Goal: Transaction & Acquisition: Purchase product/service

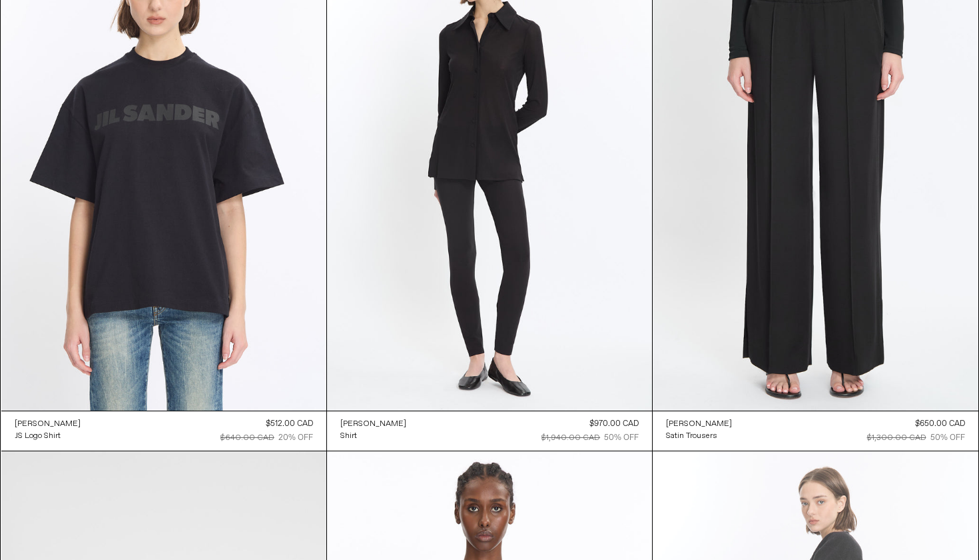
scroll to position [66540, 0]
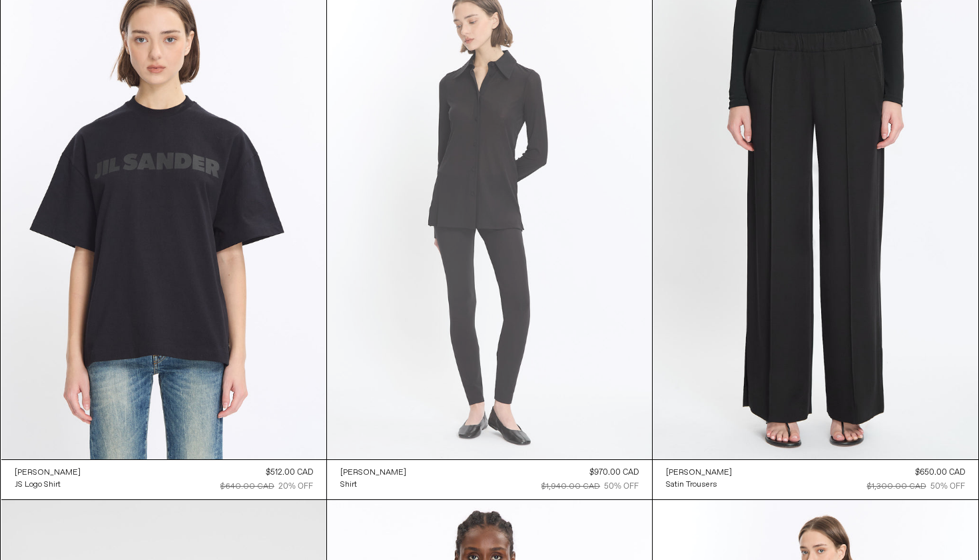
click at [608, 382] on at bounding box center [489, 215] width 325 height 488
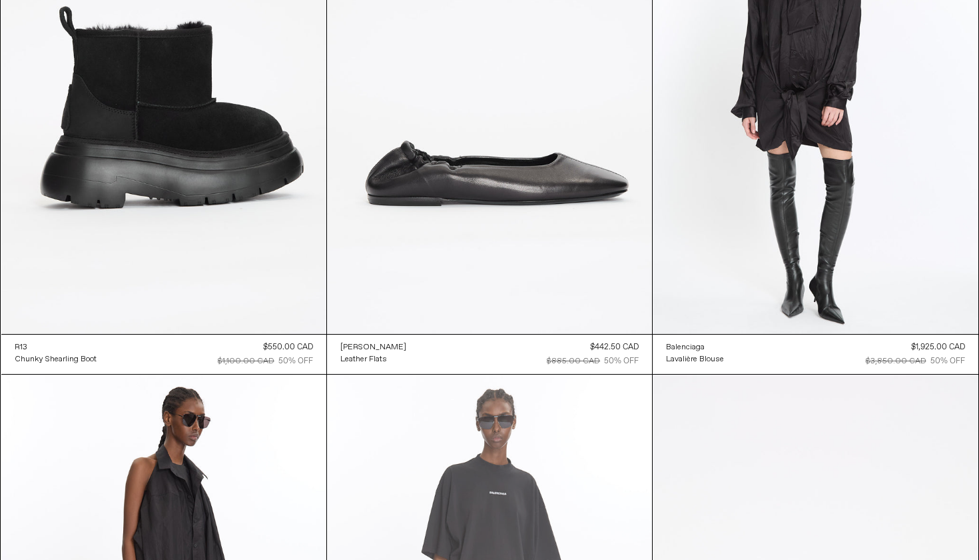
scroll to position [69811, 0]
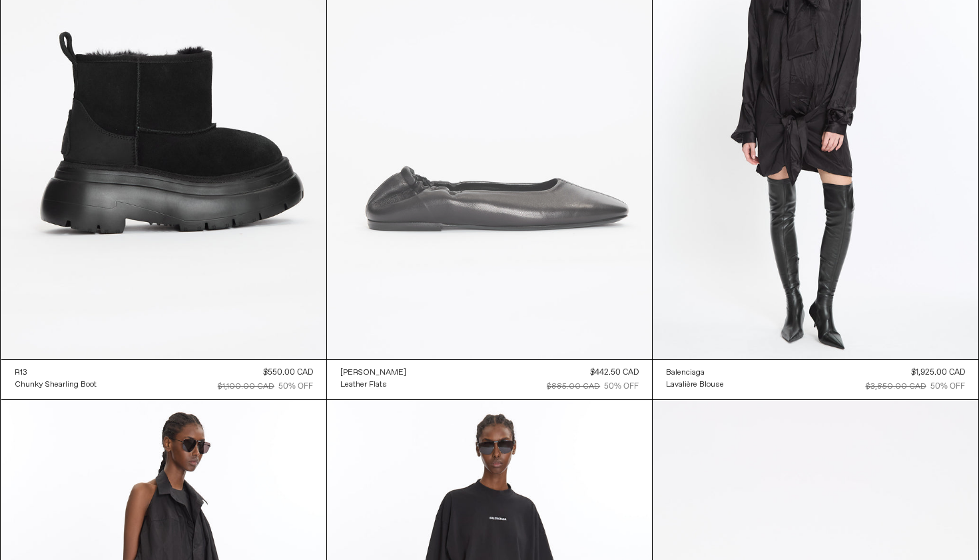
click at [463, 298] on at bounding box center [489, 115] width 325 height 488
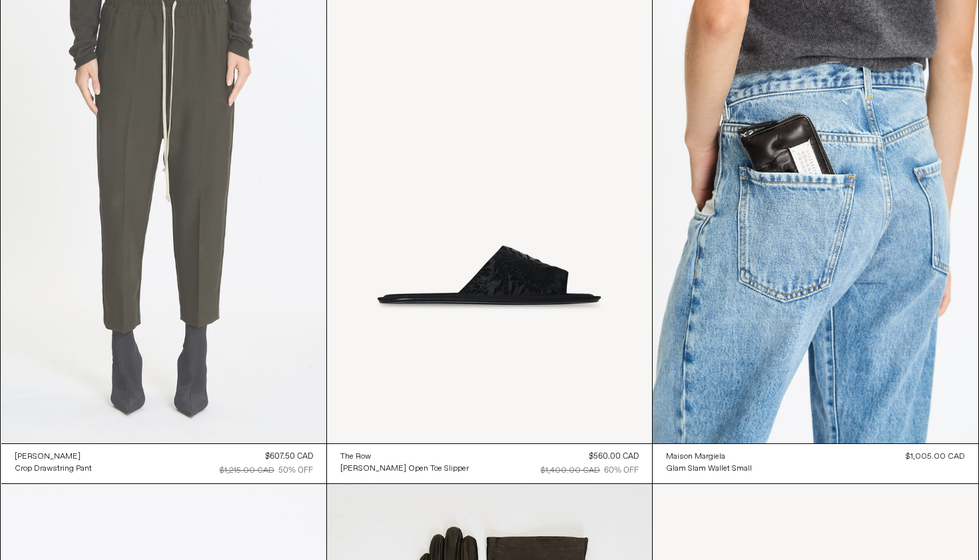
scroll to position [75535, 0]
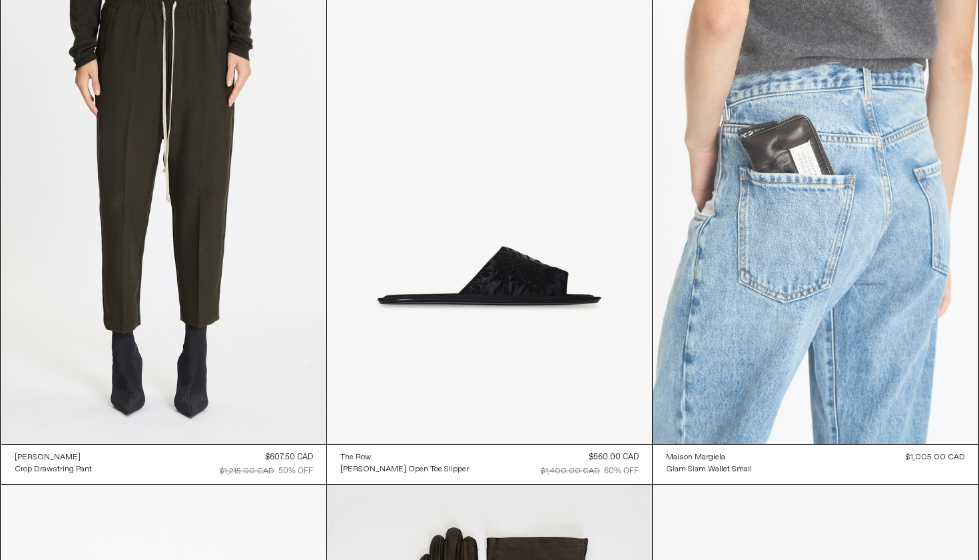
click at [774, 291] on at bounding box center [815, 199] width 325 height 488
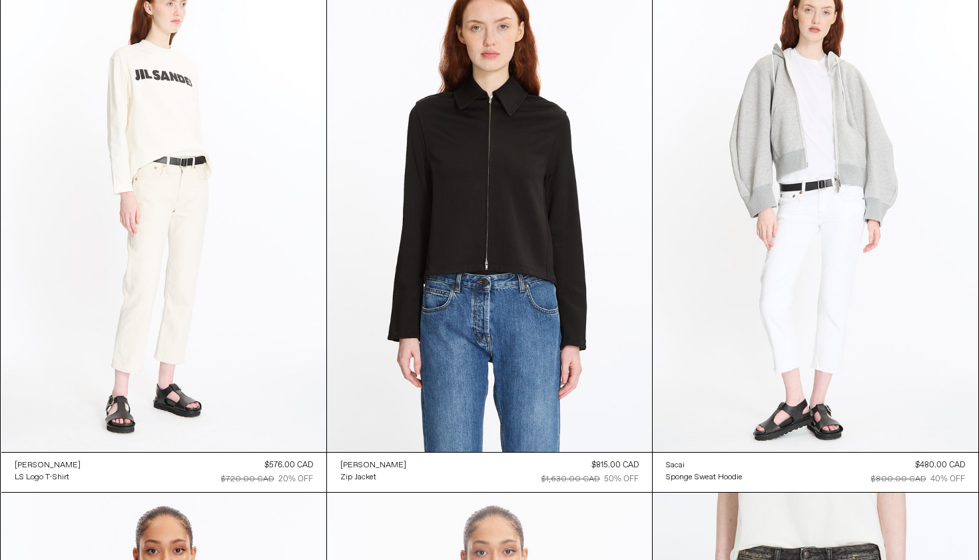
scroll to position [76572, 0]
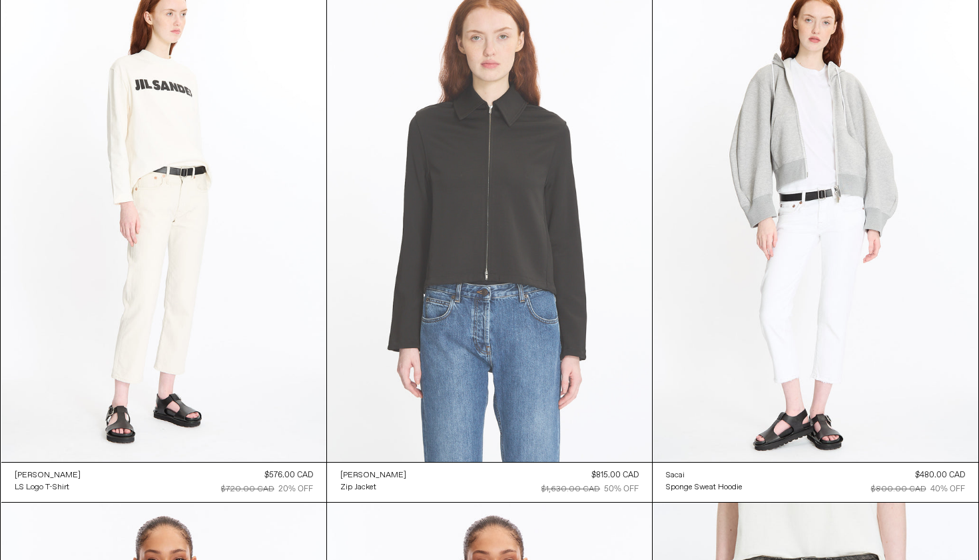
click at [441, 371] on at bounding box center [489, 217] width 325 height 488
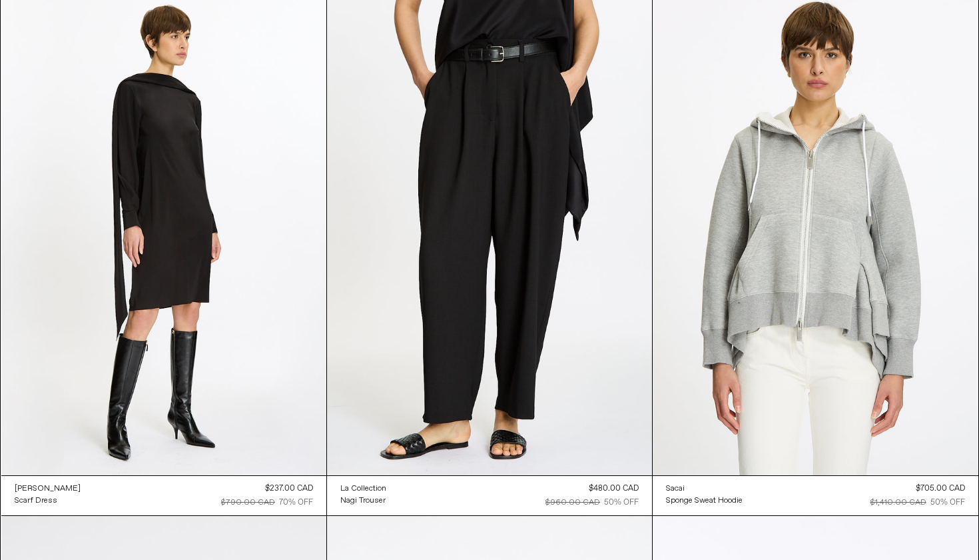
scroll to position [82358, 0]
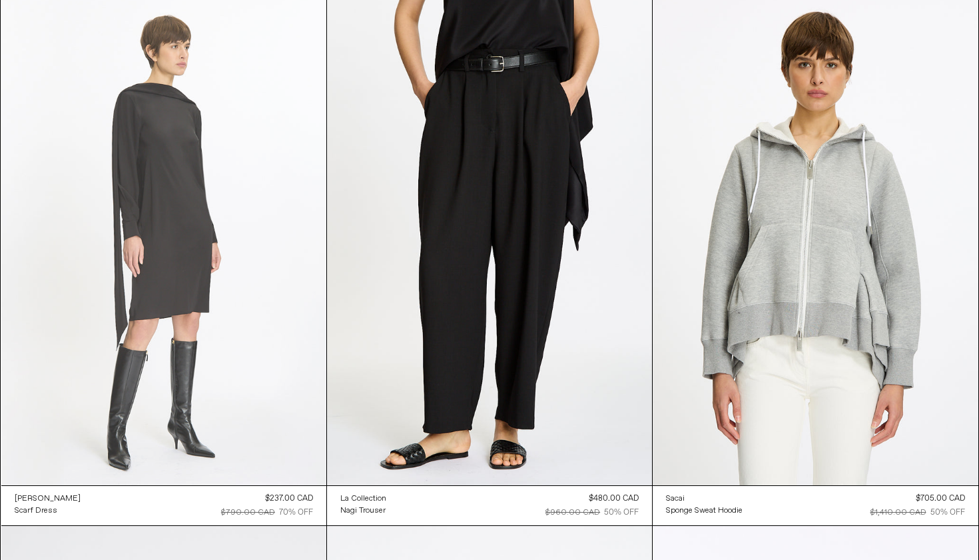
click at [290, 346] on at bounding box center [163, 241] width 325 height 488
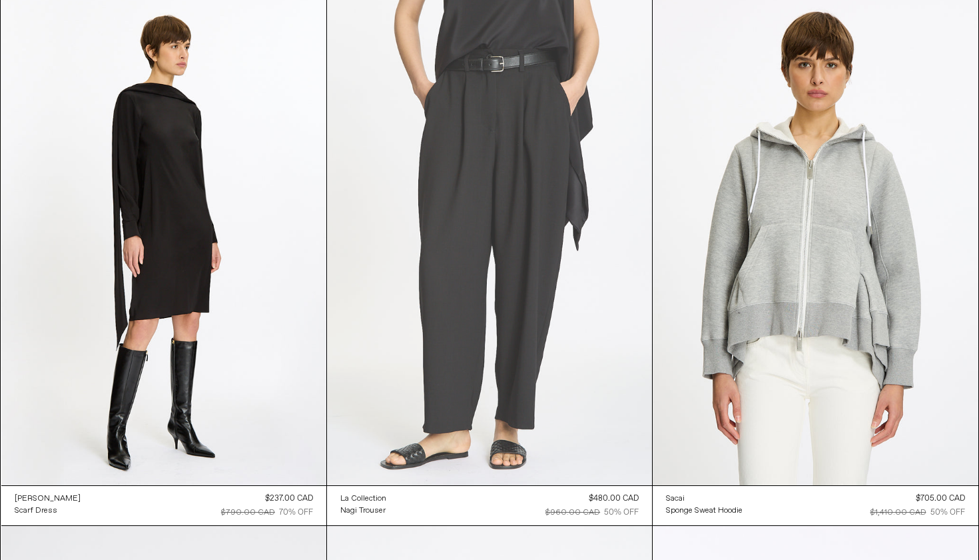
click at [489, 256] on at bounding box center [489, 241] width 325 height 488
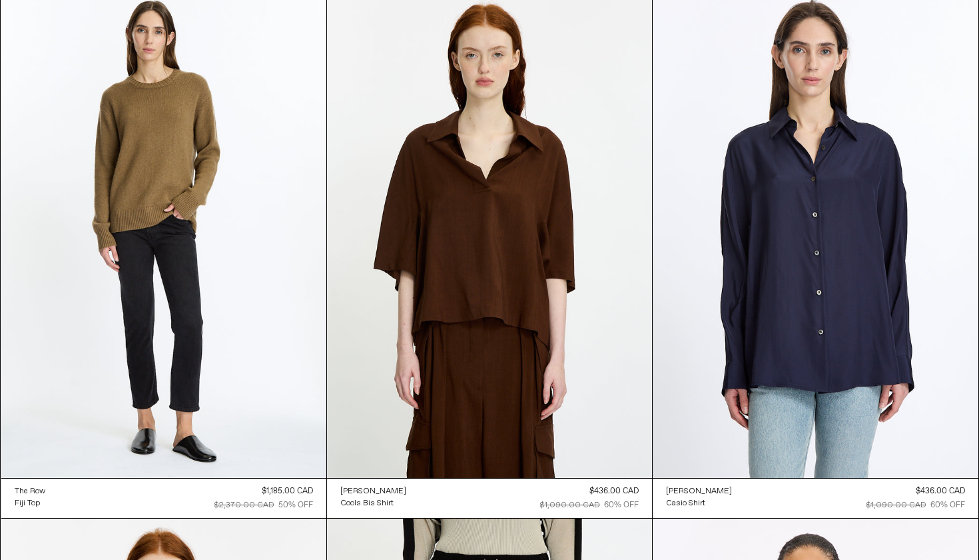
scroll to position [83466, 0]
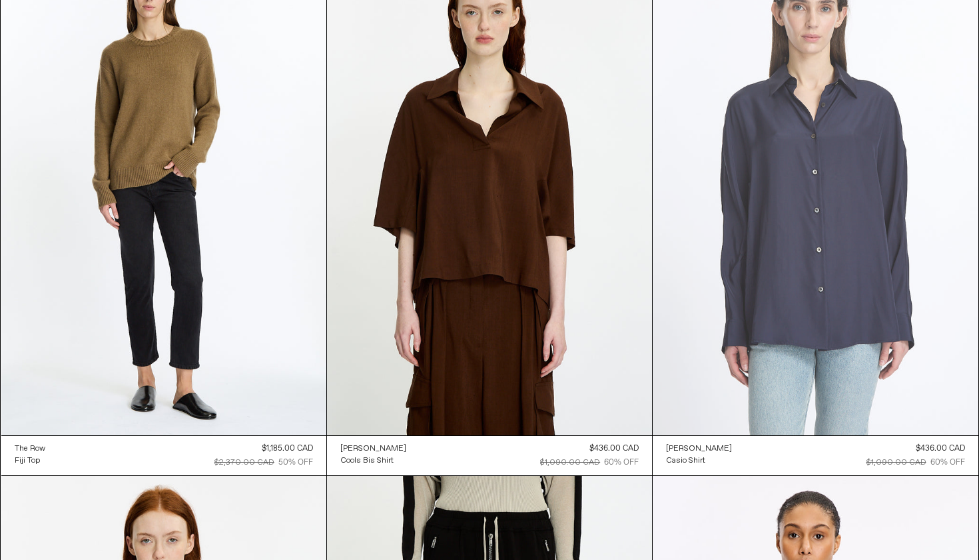
click at [777, 300] on at bounding box center [815, 191] width 325 height 488
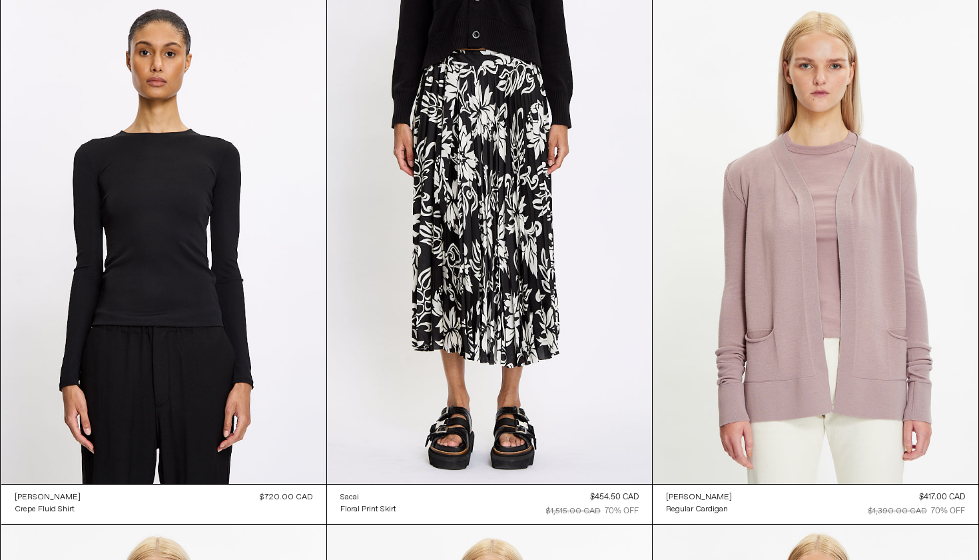
scroll to position [84476, 0]
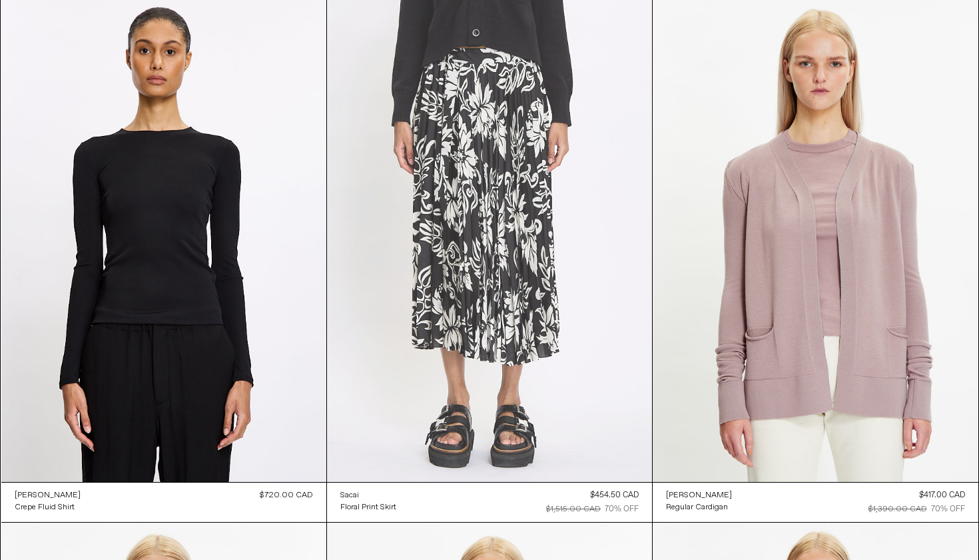
click at [456, 179] on at bounding box center [489, 238] width 325 height 488
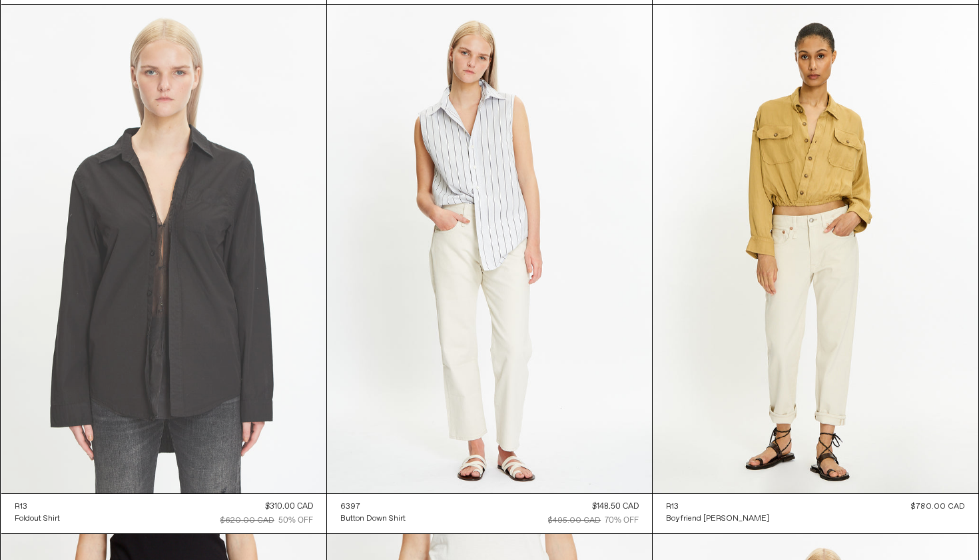
scroll to position [86052, 0]
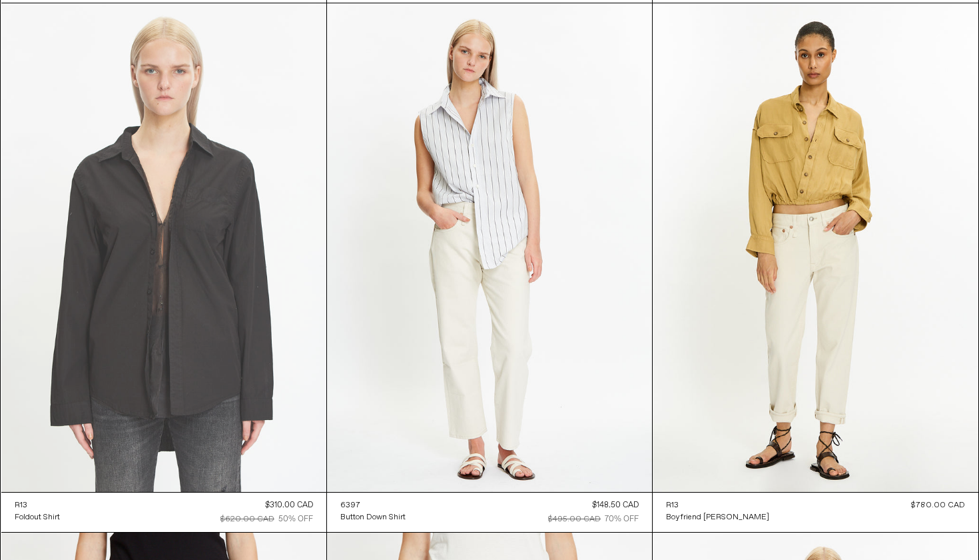
click at [251, 390] on at bounding box center [163, 247] width 325 height 488
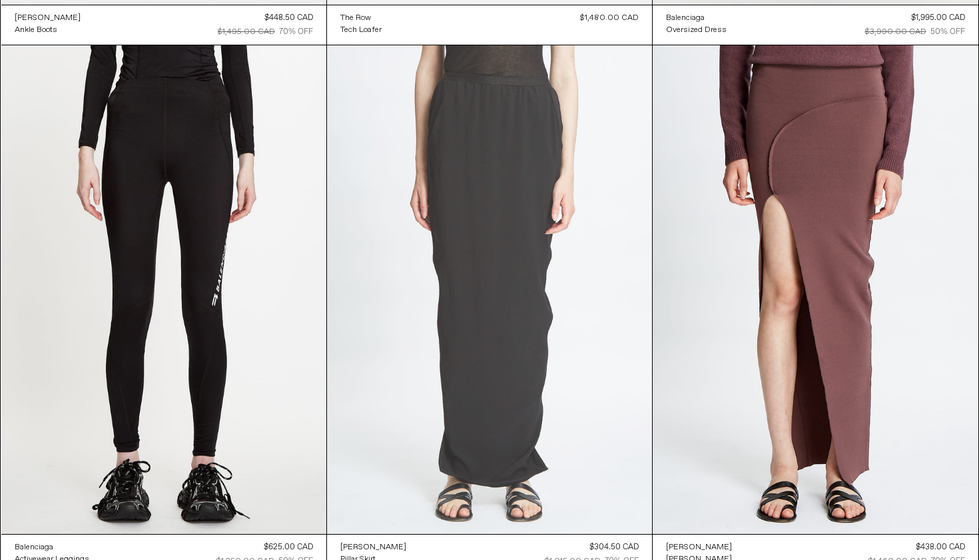
scroll to position [91341, 0]
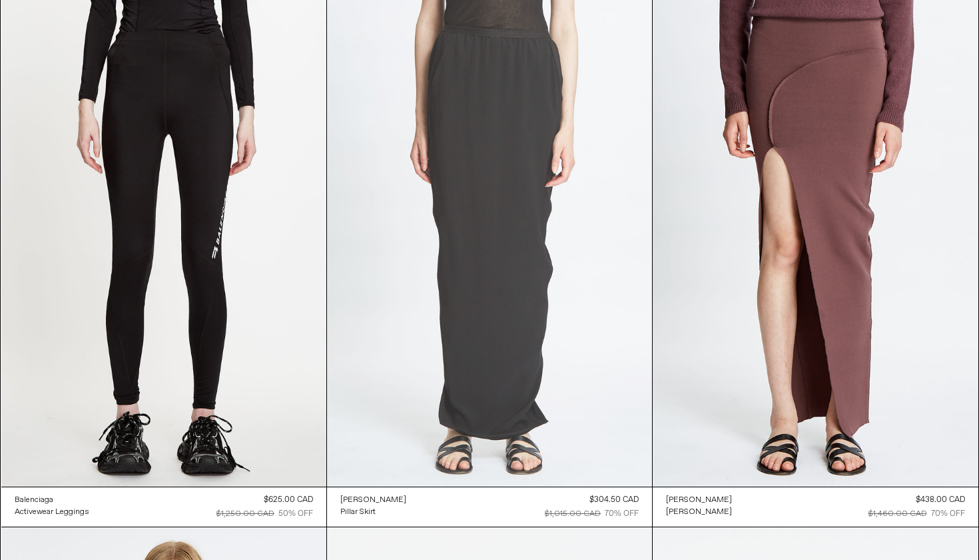
click at [368, 436] on at bounding box center [489, 242] width 325 height 488
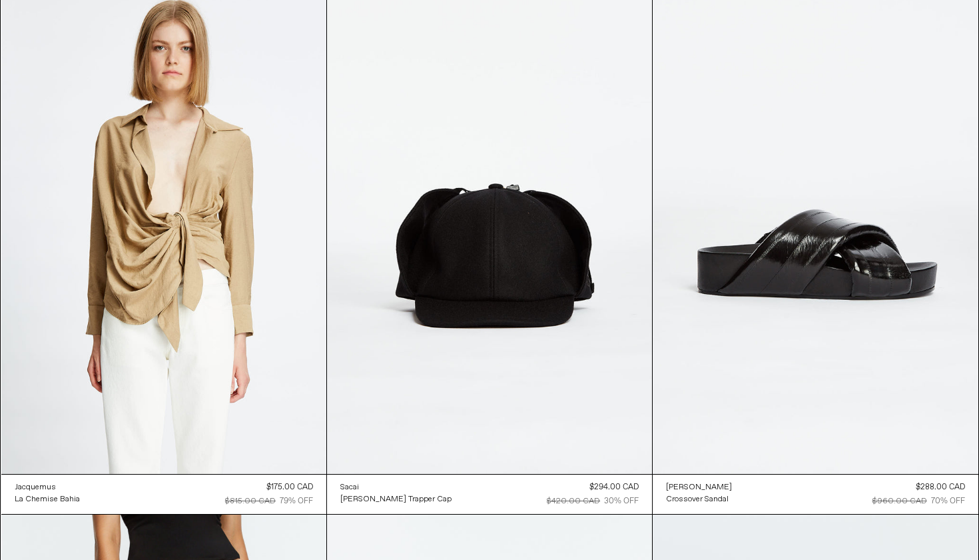
scroll to position [91882, 0]
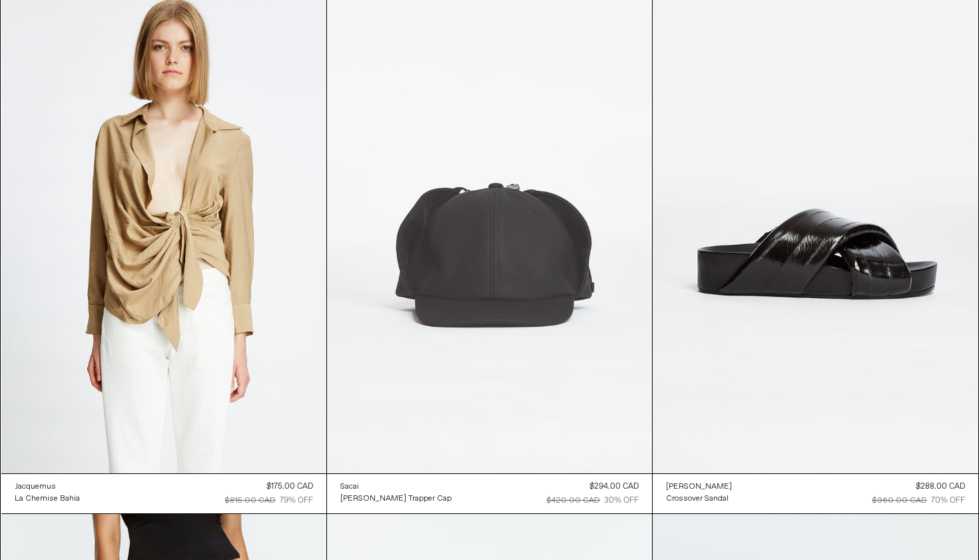
click at [474, 286] on at bounding box center [489, 229] width 325 height 488
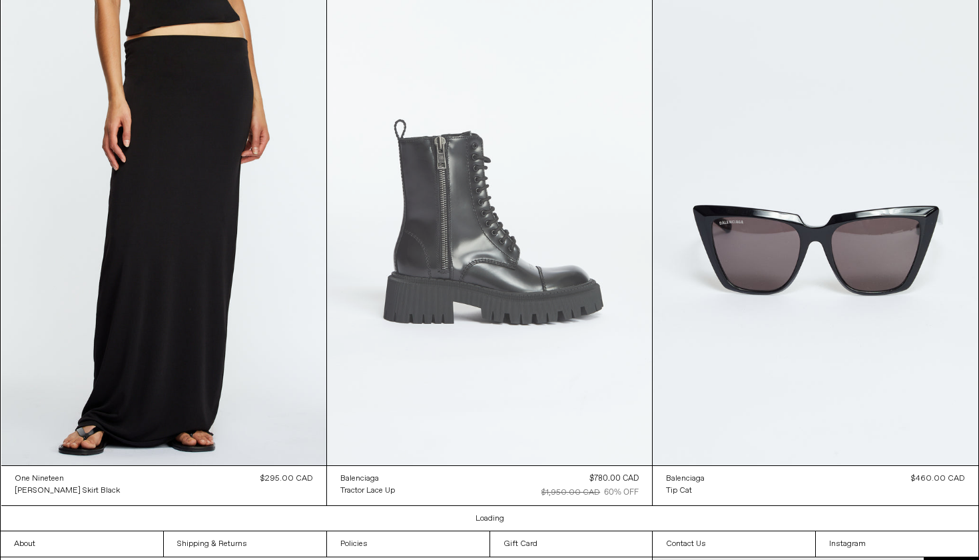
scroll to position [92420, 0]
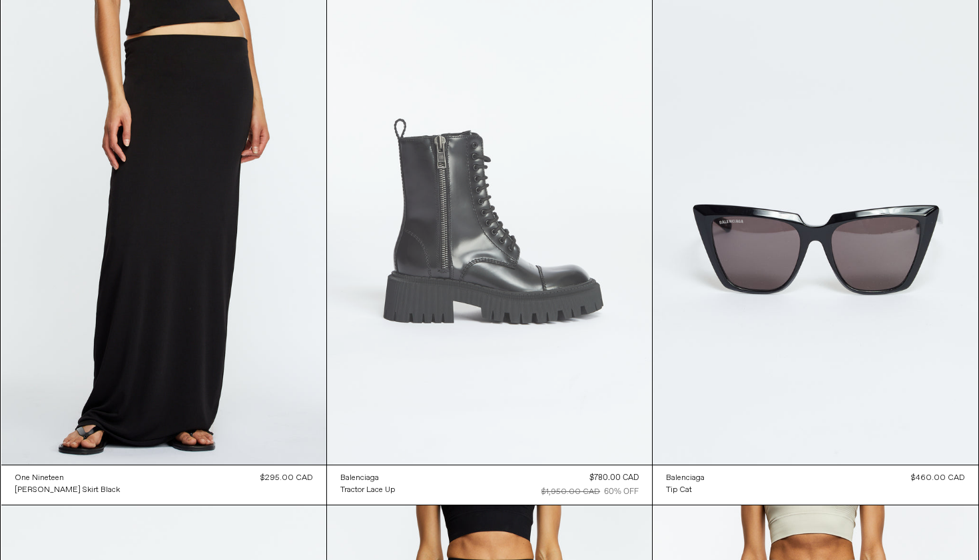
click at [422, 328] on at bounding box center [489, 220] width 325 height 488
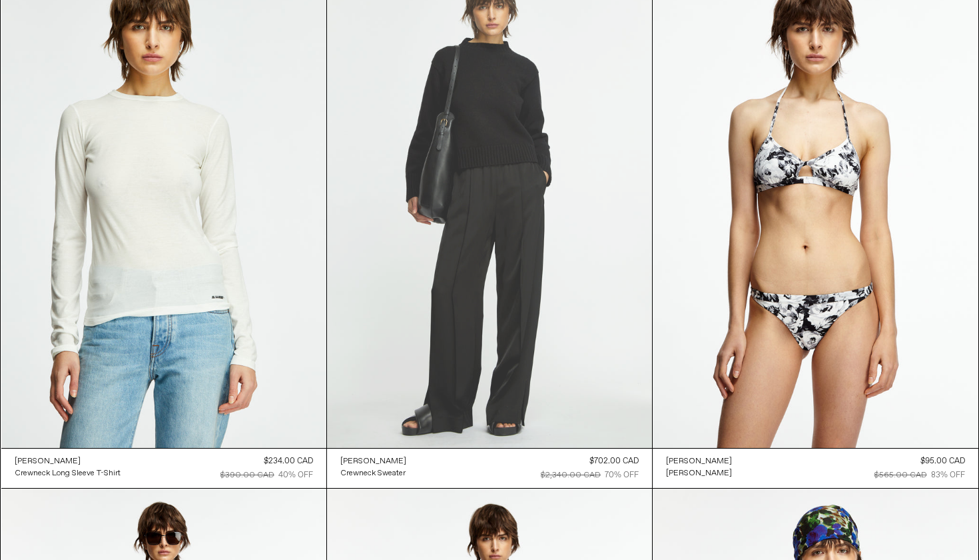
scroll to position [94550, 0]
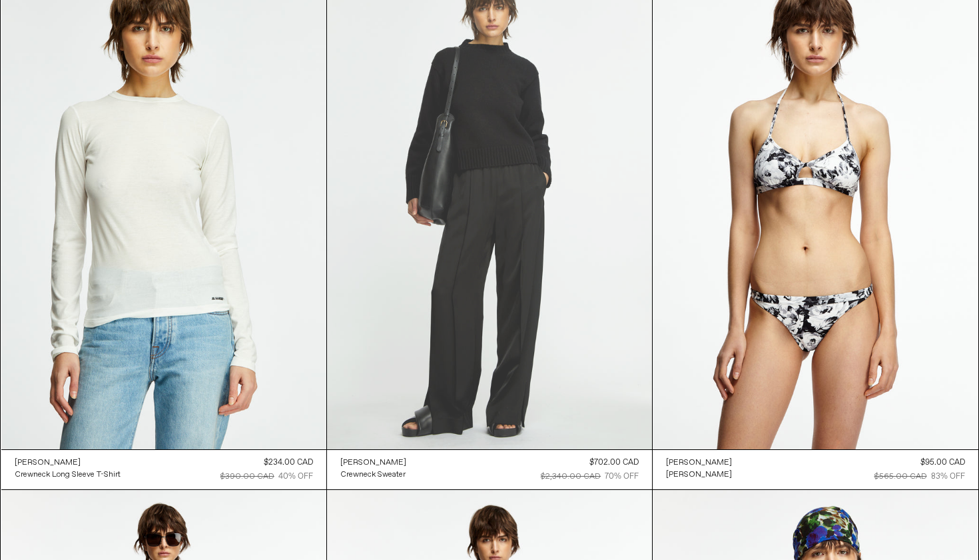
click at [431, 285] on at bounding box center [489, 205] width 325 height 488
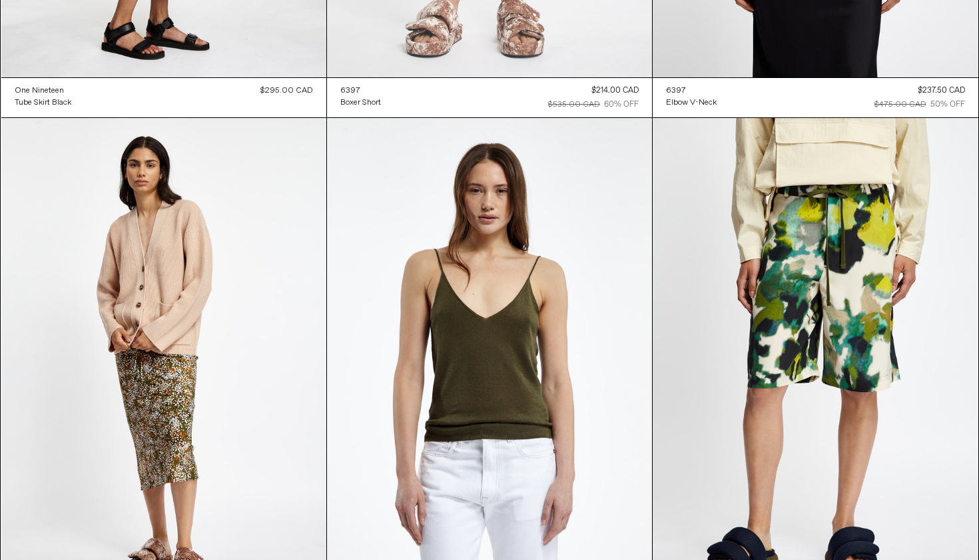
scroll to position [103426, 0]
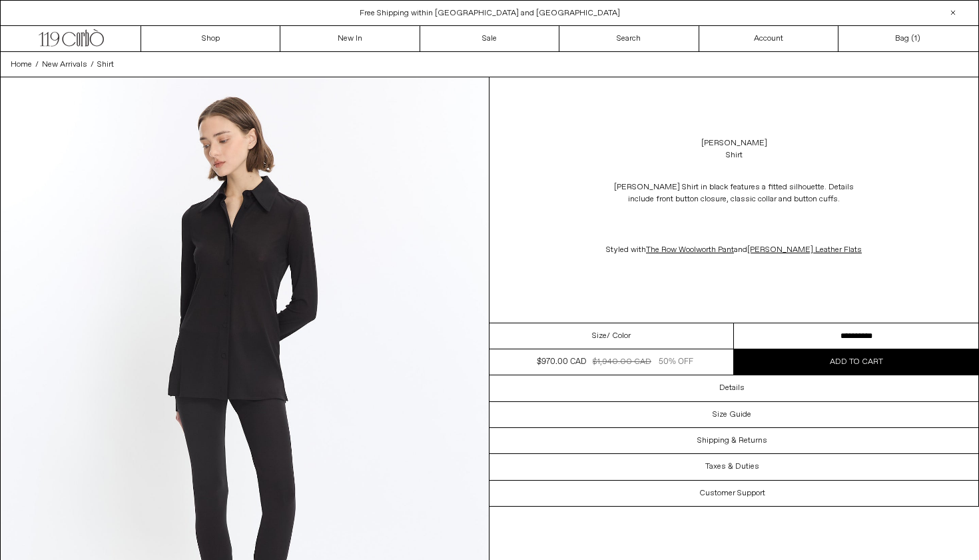
select select "**********"
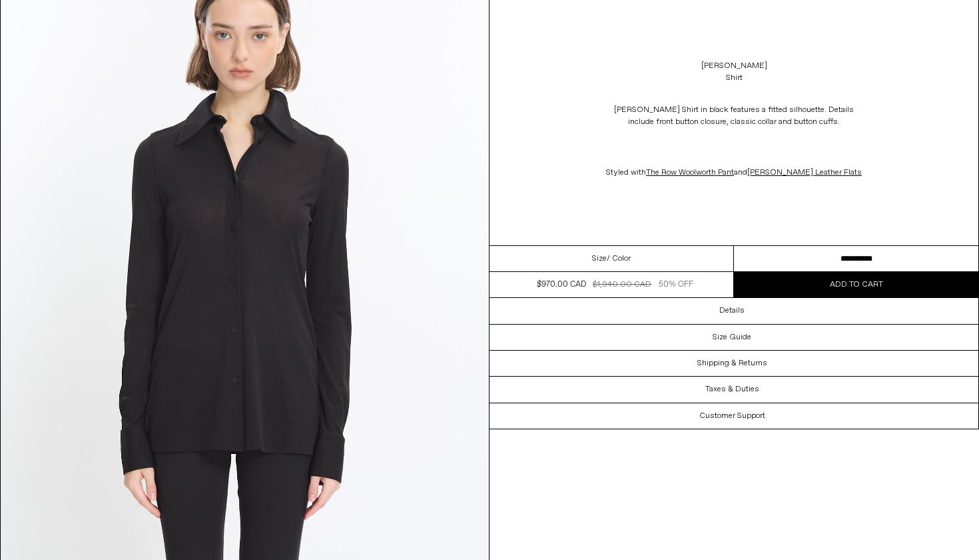
scroll to position [741, 0]
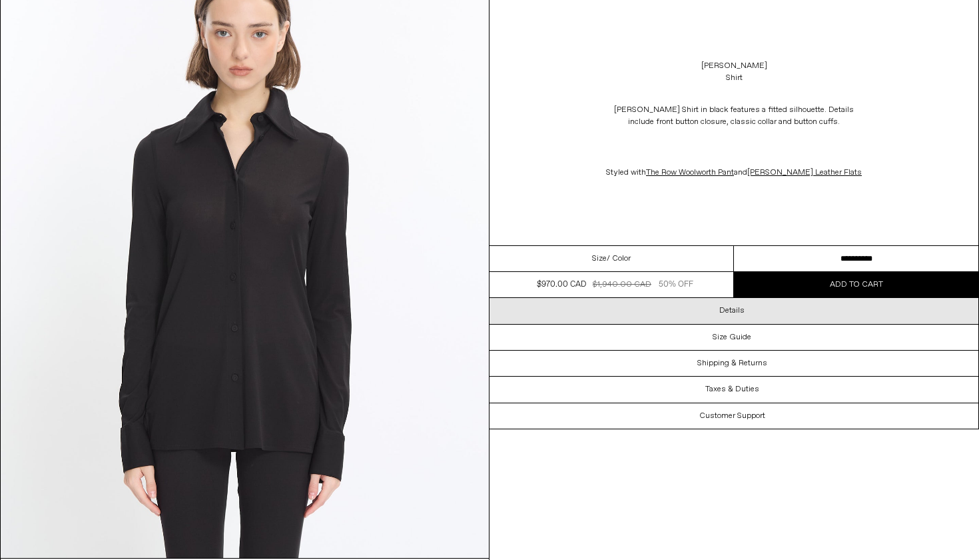
click at [673, 313] on div "Details" at bounding box center [734, 310] width 489 height 25
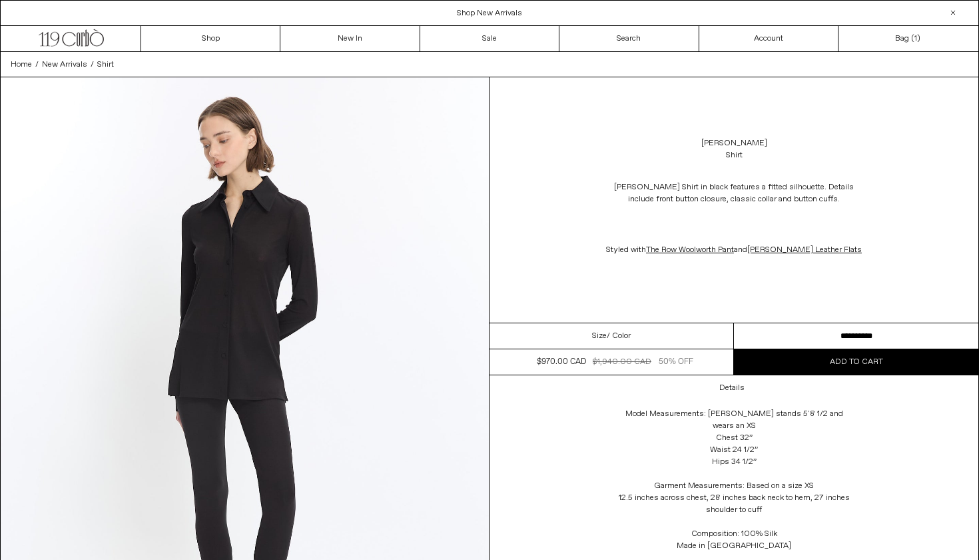
scroll to position [0, 0]
click at [762, 371] on button "Add to cart" at bounding box center [856, 361] width 244 height 25
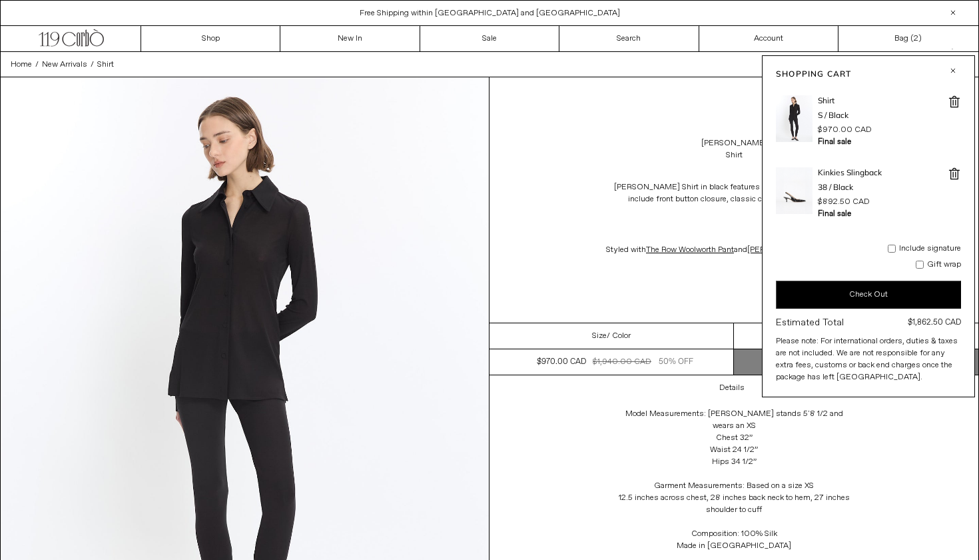
click at [951, 177] on span at bounding box center [954, 173] width 13 height 13
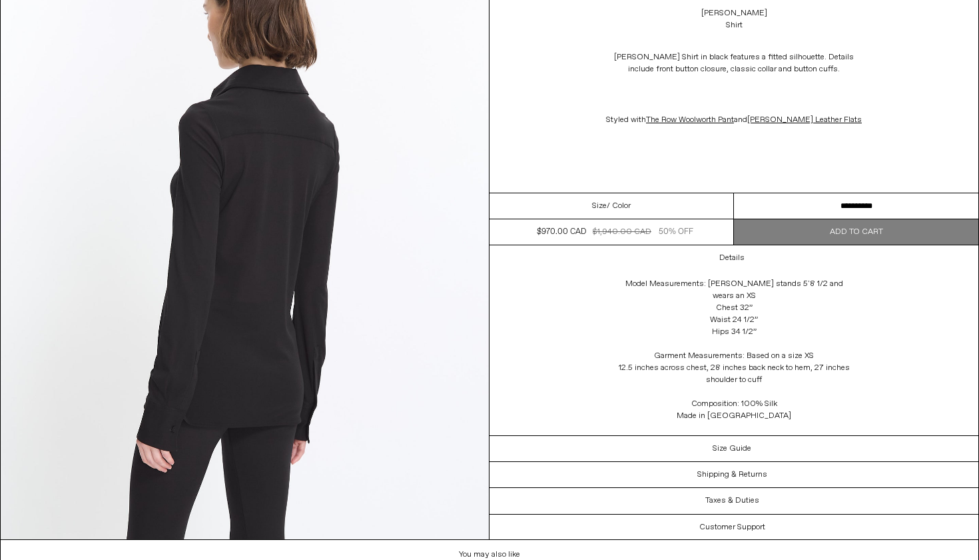
scroll to position [2008, 0]
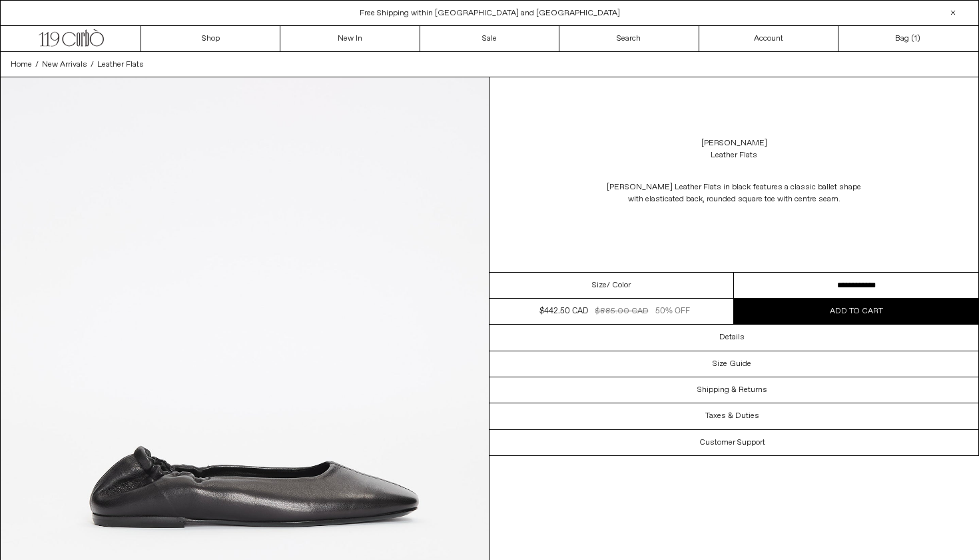
select select "**********"
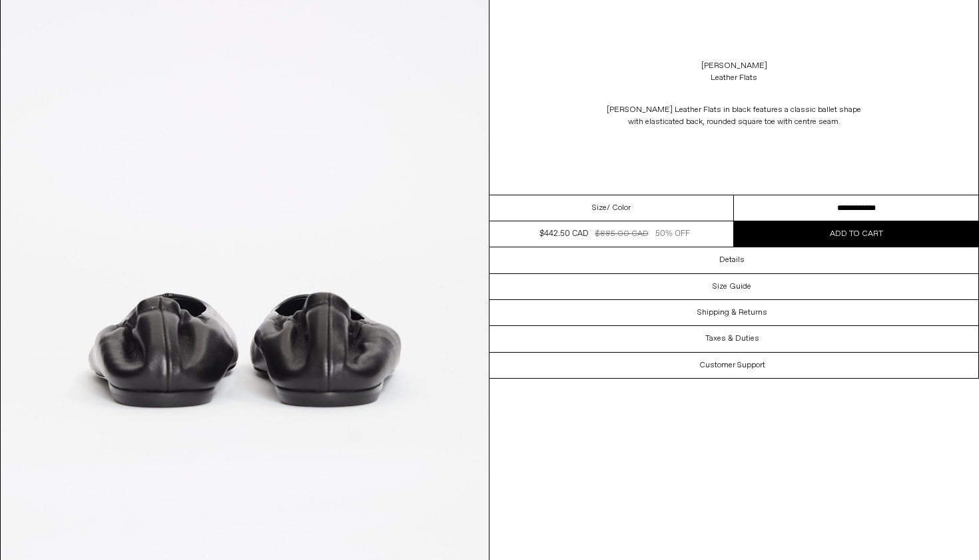
scroll to position [2367, 0]
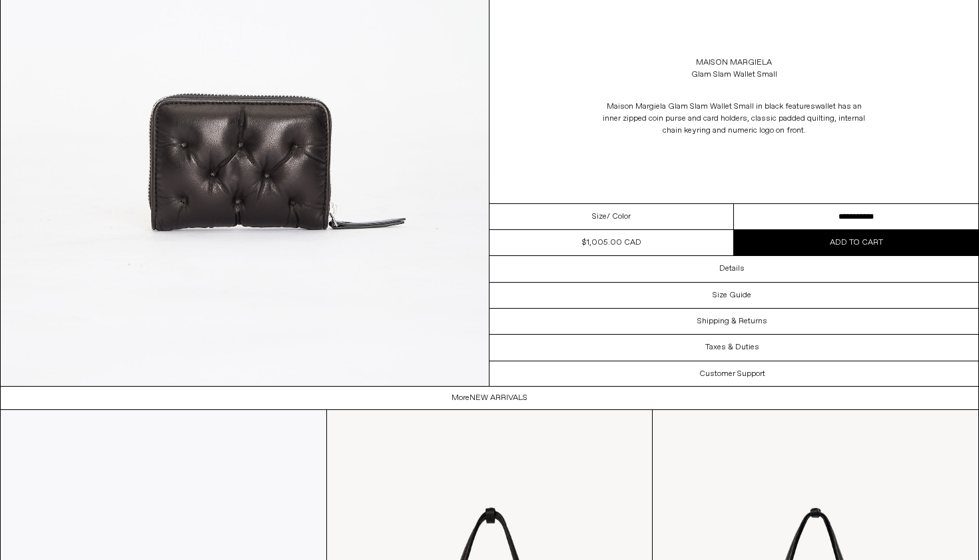
scroll to position [2171, 0]
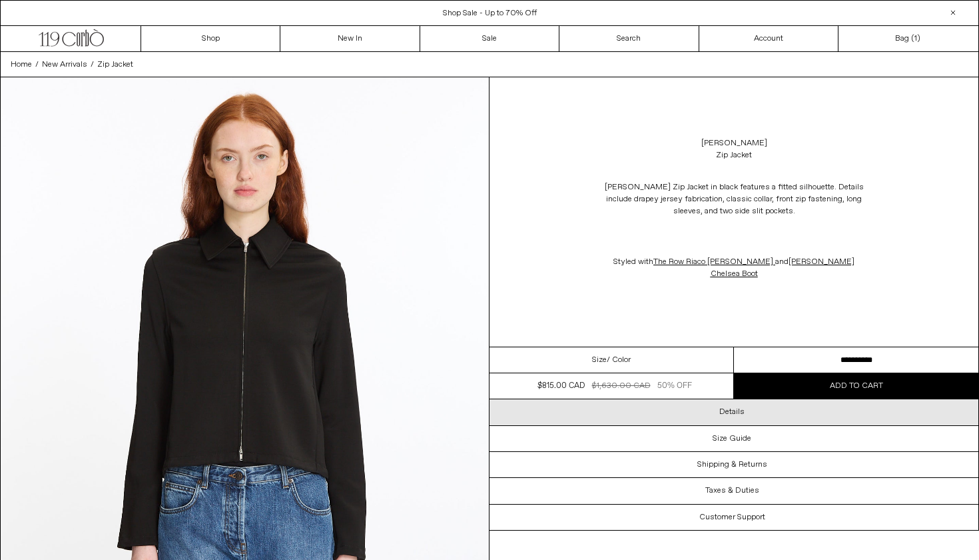
click at [709, 399] on div "Details" at bounding box center [734, 411] width 489 height 25
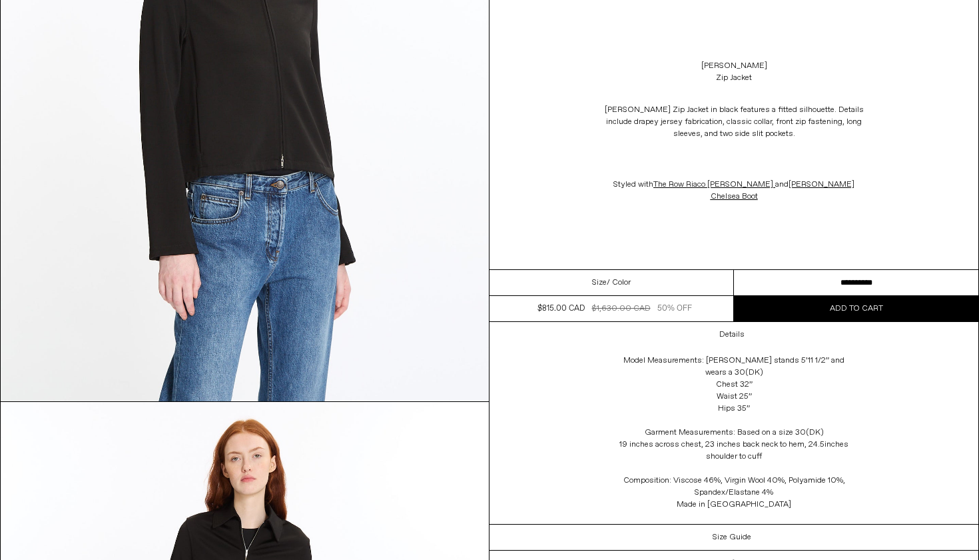
scroll to position [1515, 0]
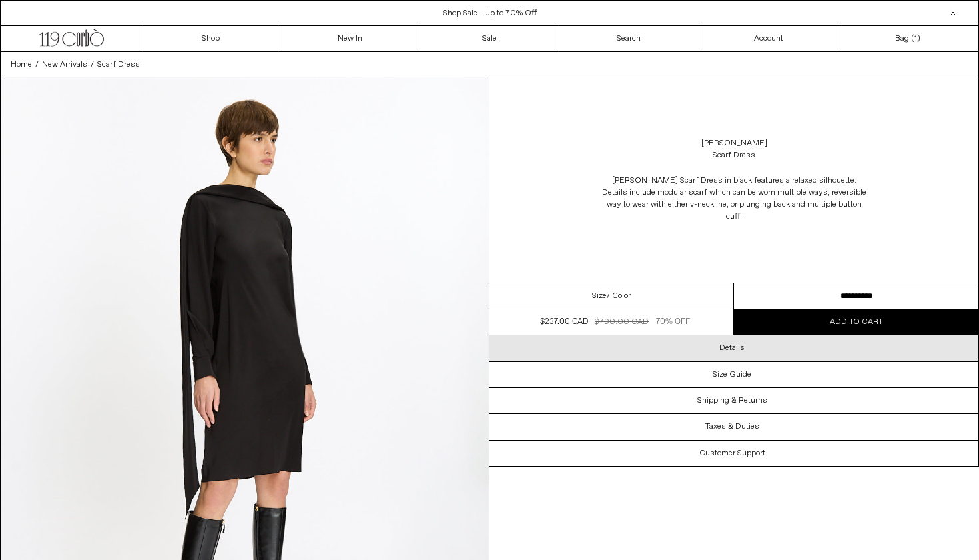
click at [761, 335] on div "Details" at bounding box center [734, 347] width 489 height 25
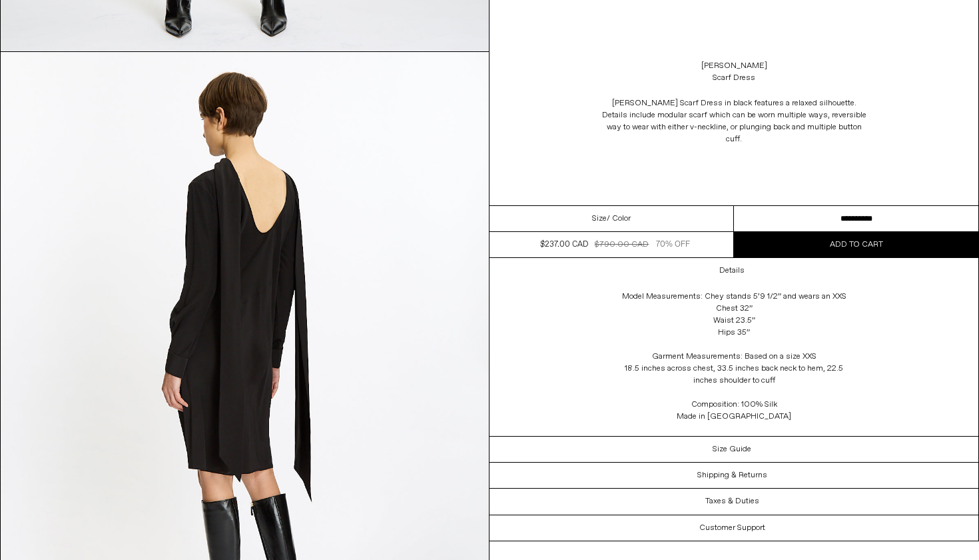
scroll to position [1294, 0]
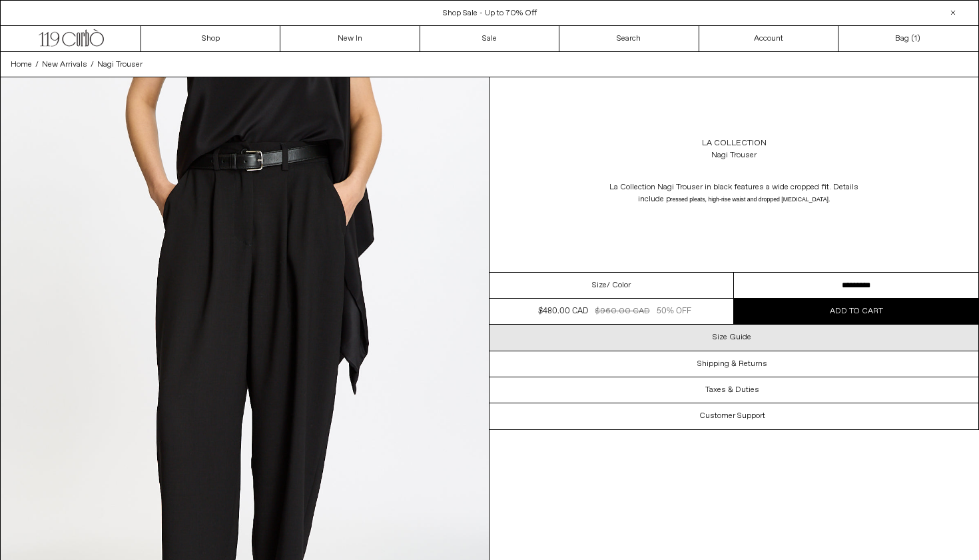
click at [700, 348] on div "Size Guide" at bounding box center [734, 336] width 489 height 25
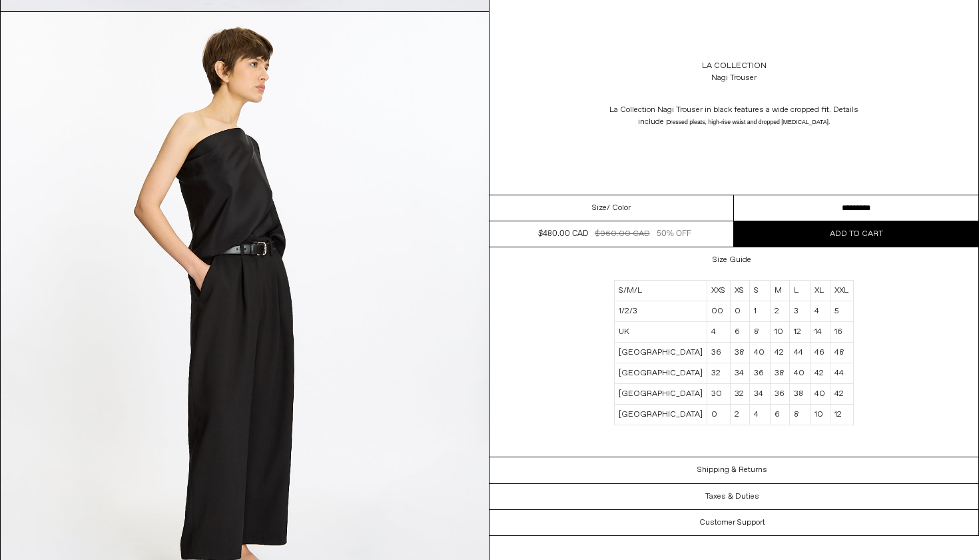
scroll to position [1929, 0]
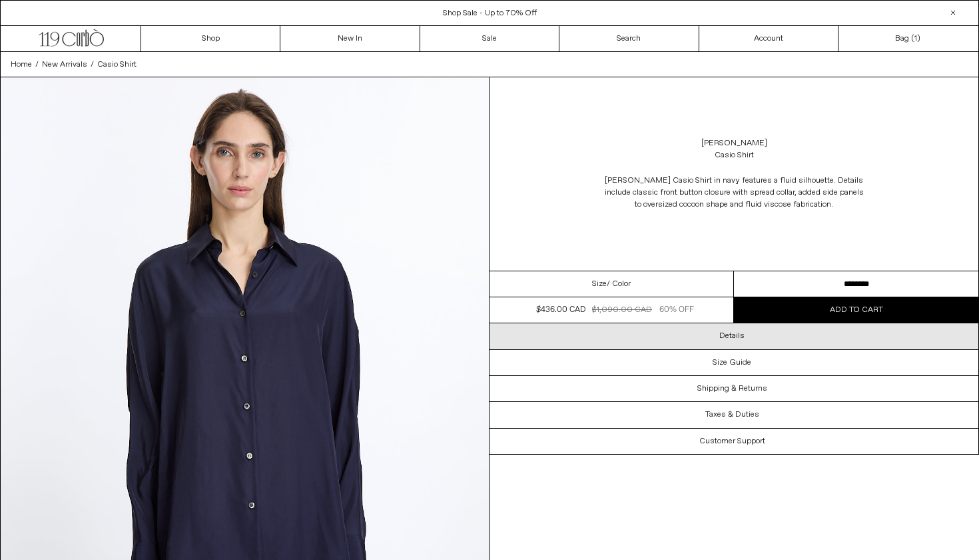
click at [753, 340] on div "Details" at bounding box center [734, 335] width 489 height 25
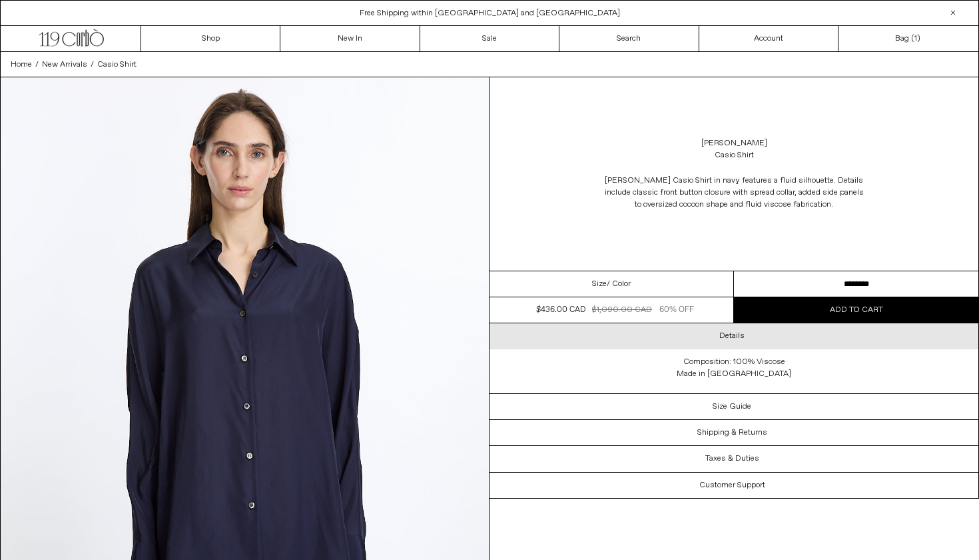
click at [753, 340] on div "Details" at bounding box center [734, 335] width 489 height 25
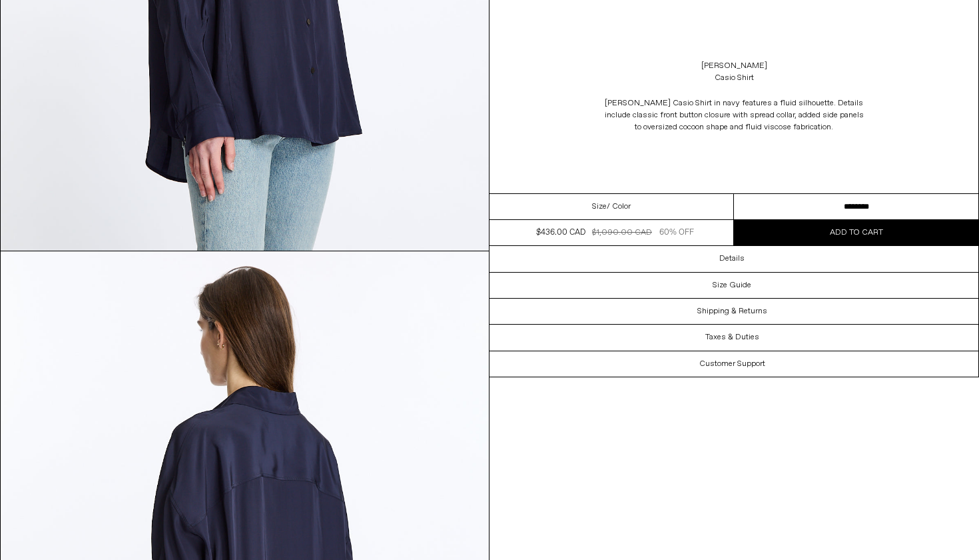
scroll to position [1289, 0]
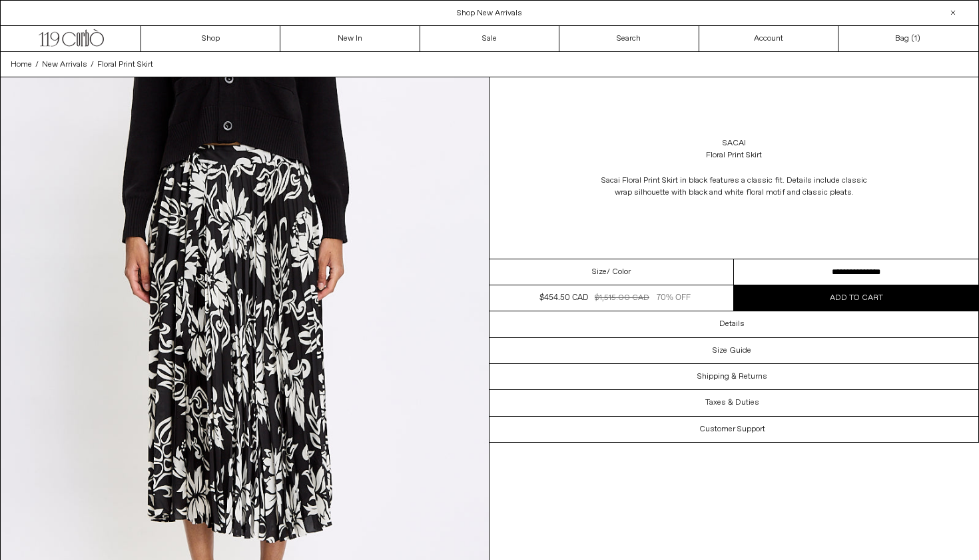
select select "**********"
click at [757, 304] on button "Add to cart" at bounding box center [856, 297] width 244 height 25
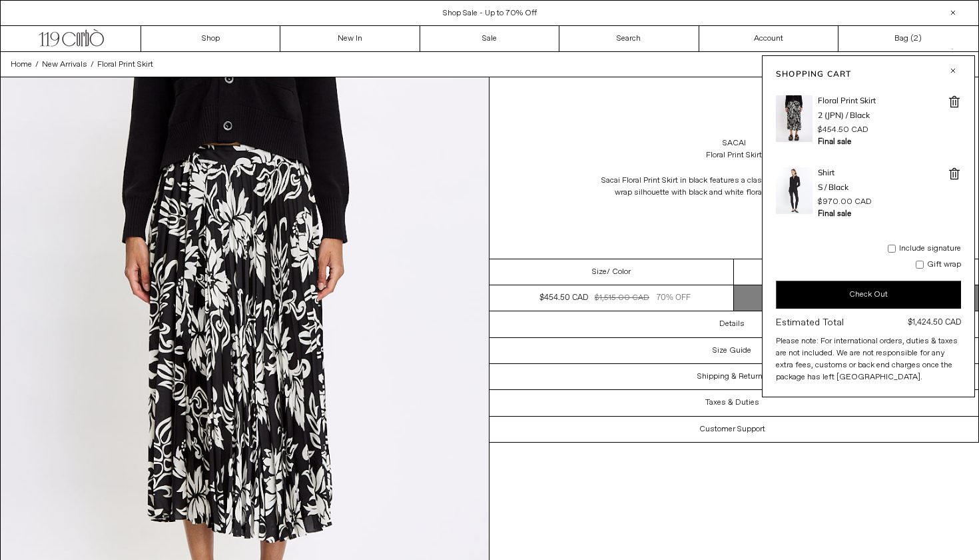
click at [564, 189] on div "Sacai Floral Print Skirt in black features a classic fit. Details include class…" at bounding box center [734, 186] width 489 height 37
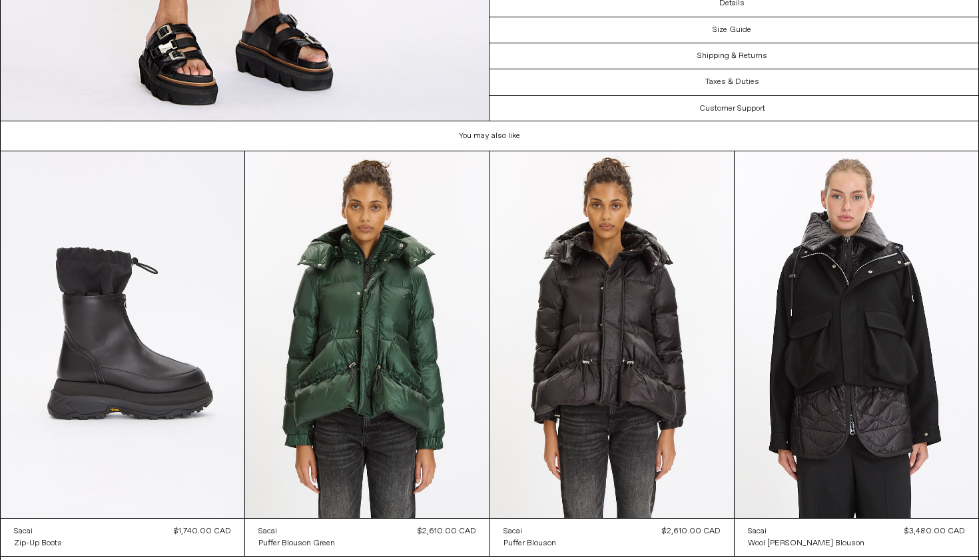
scroll to position [2417, 0]
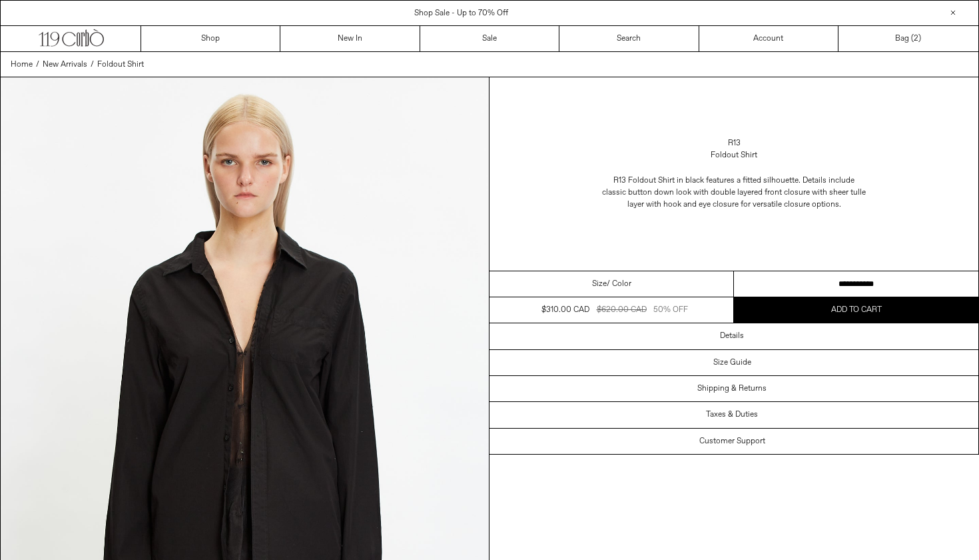
click at [771, 268] on div "R13 Foldout Shirt R13 Foldout Shirt in black features a fitted silhouette. Deta…" at bounding box center [734, 173] width 489 height 193
select select "**********"
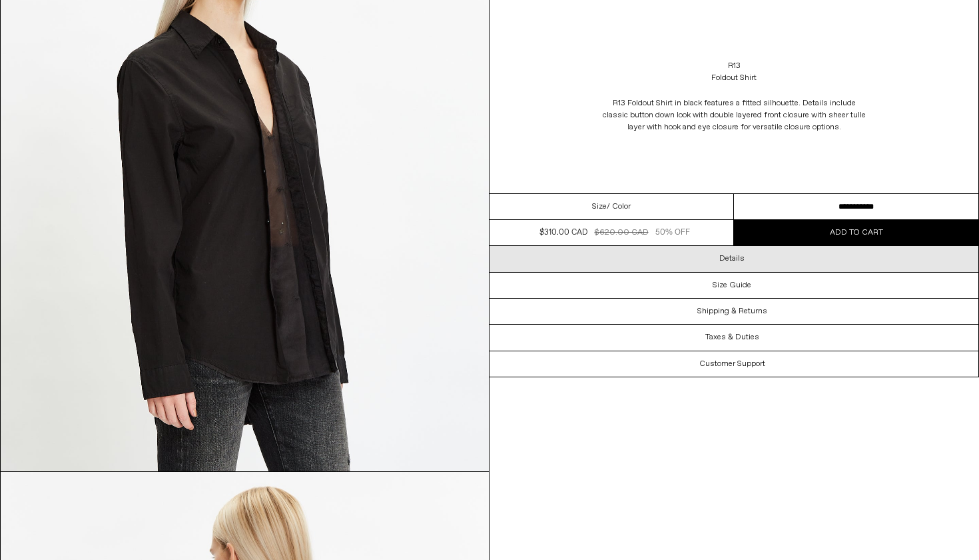
scroll to position [1441, 0]
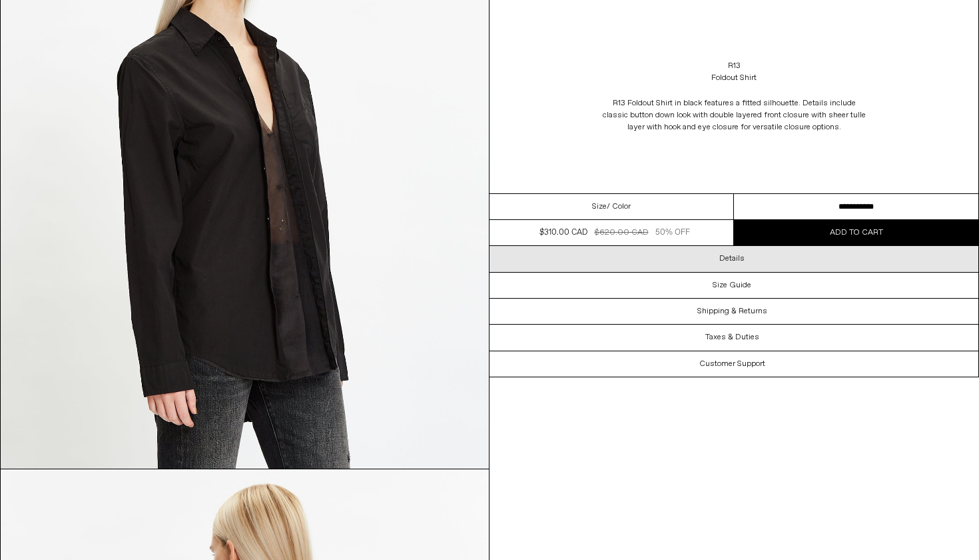
click at [667, 269] on div "Details" at bounding box center [734, 258] width 489 height 25
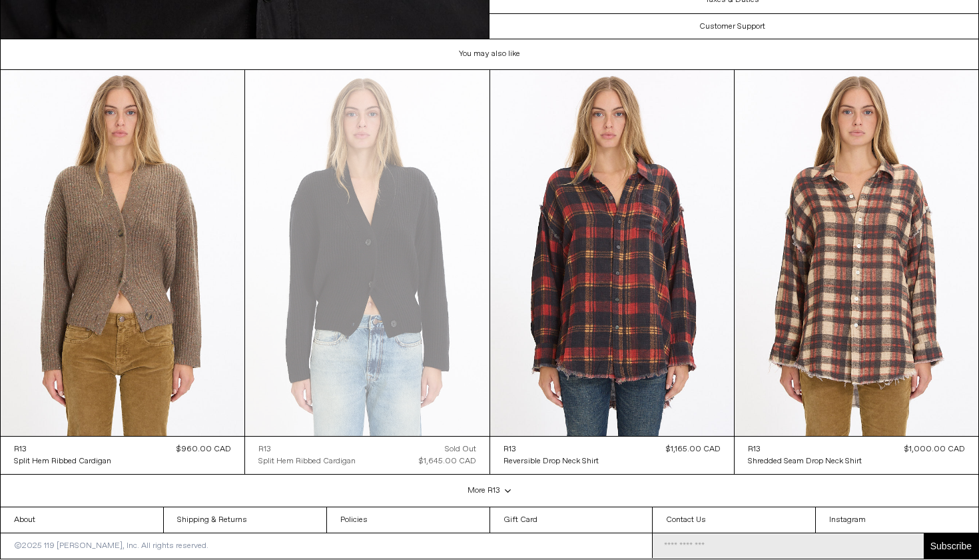
scroll to position [3093, 0]
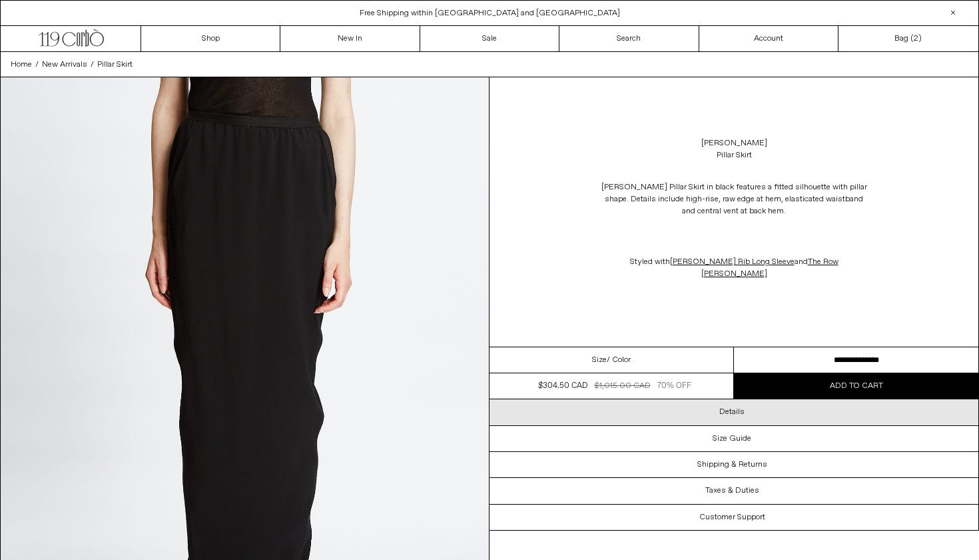
click at [746, 399] on div "Details" at bounding box center [734, 411] width 489 height 25
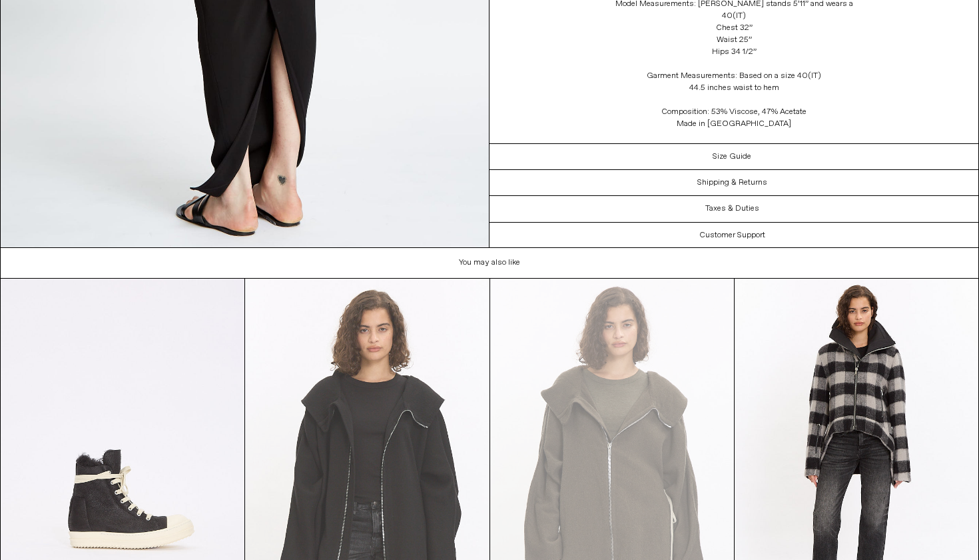
scroll to position [2885, 0]
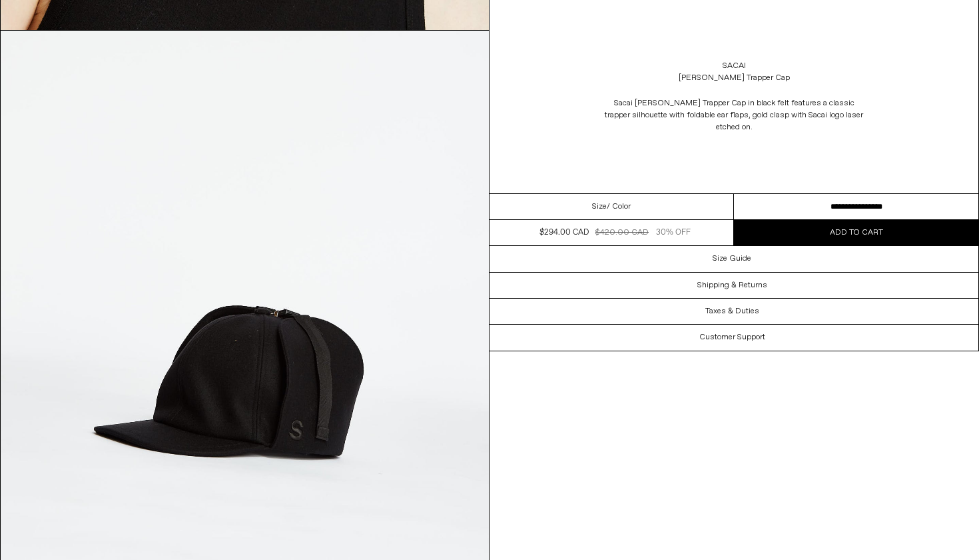
scroll to position [1256, 0]
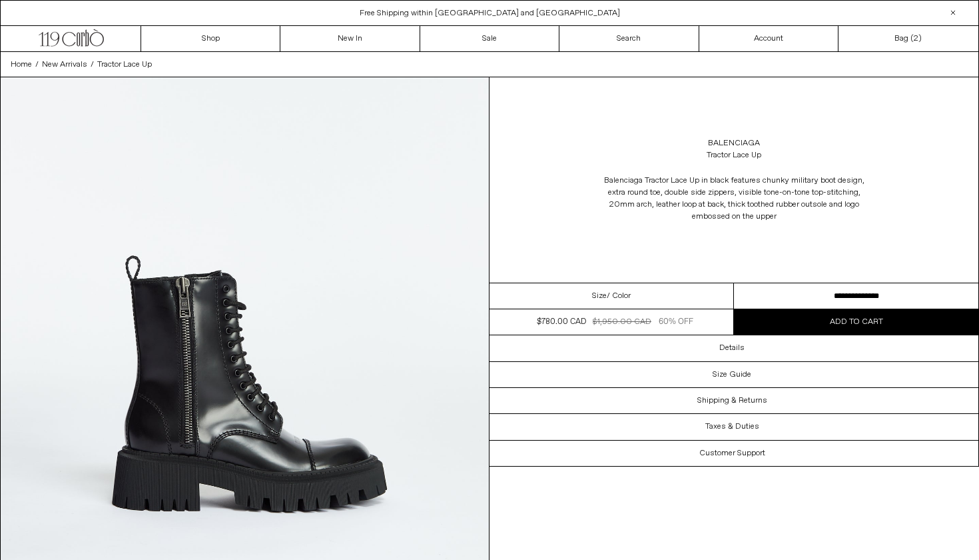
select select "**********"
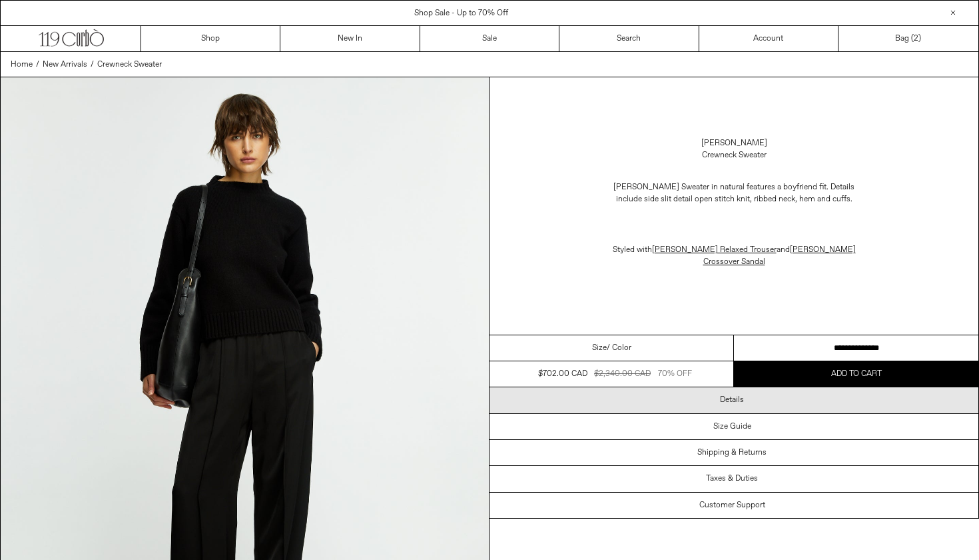
click at [685, 388] on div "Details" at bounding box center [734, 399] width 489 height 25
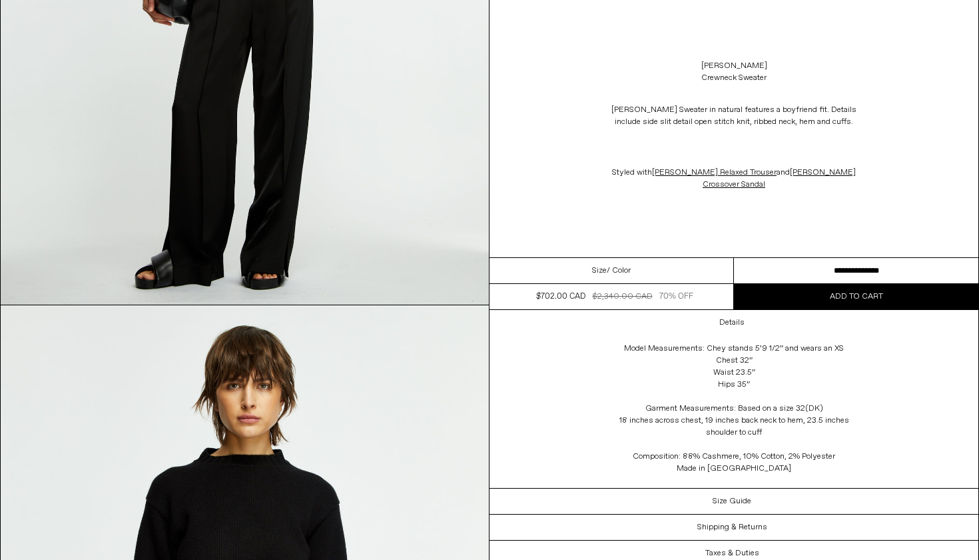
scroll to position [388, 0]
